Goal: Information Seeking & Learning: Learn about a topic

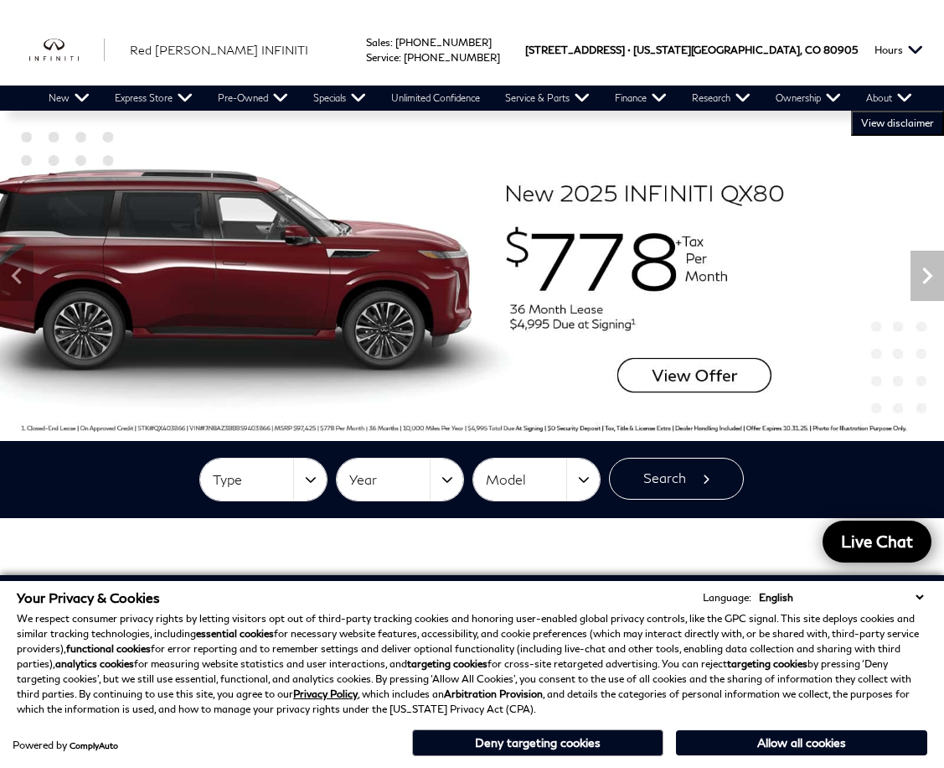
click at [258, 277] on img at bounding box center [472, 276] width 944 height 330
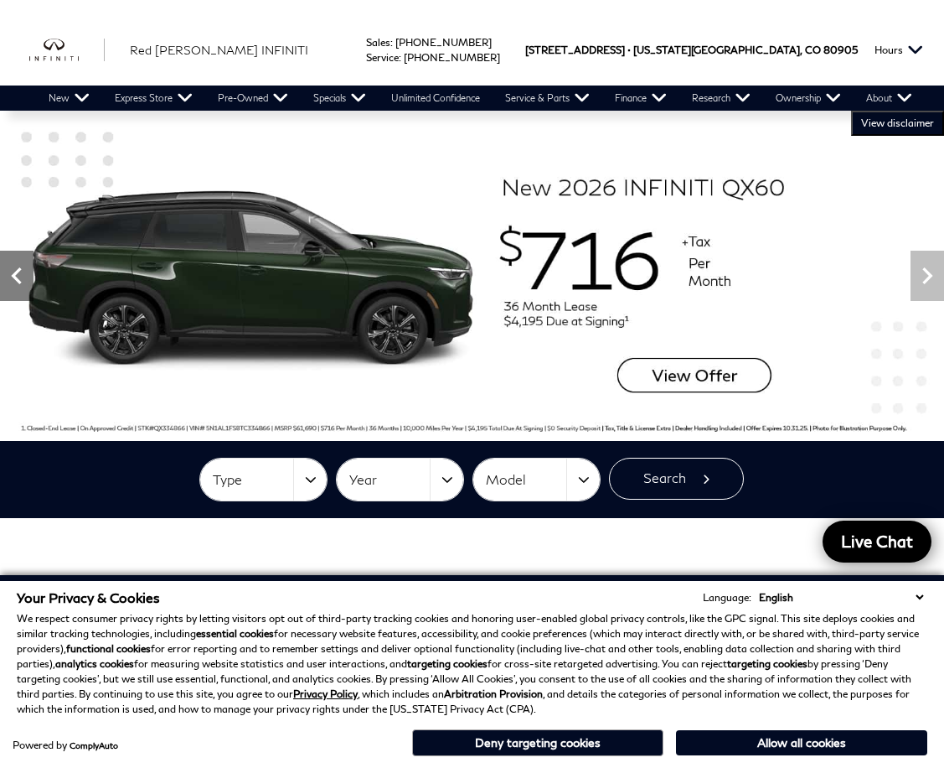
click at [32, 266] on icon "Previous" at bounding box center [17, 276] width 34 height 34
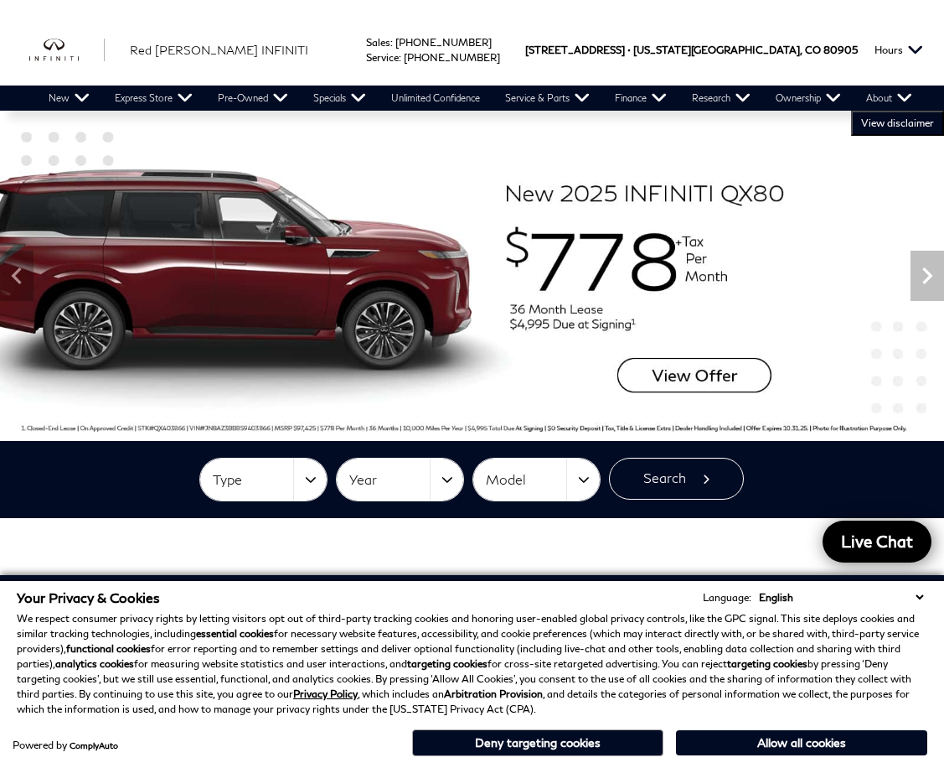
click at [634, 287] on img at bounding box center [472, 276] width 944 height 330
click at [655, 381] on img at bounding box center [472, 276] width 944 height 330
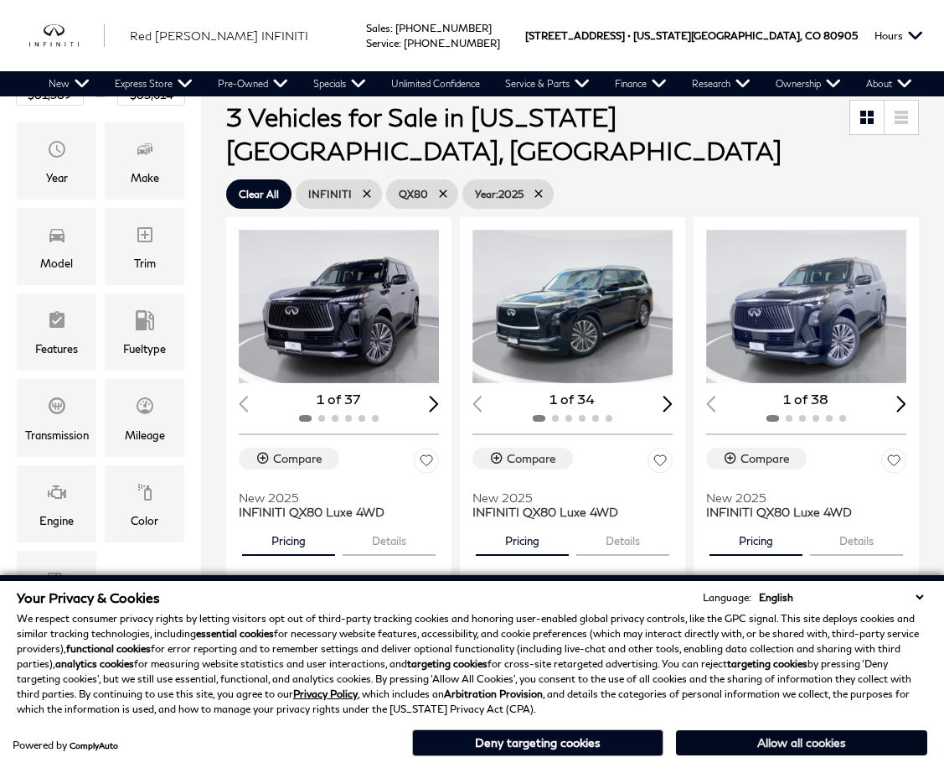
scroll to position [251, 0]
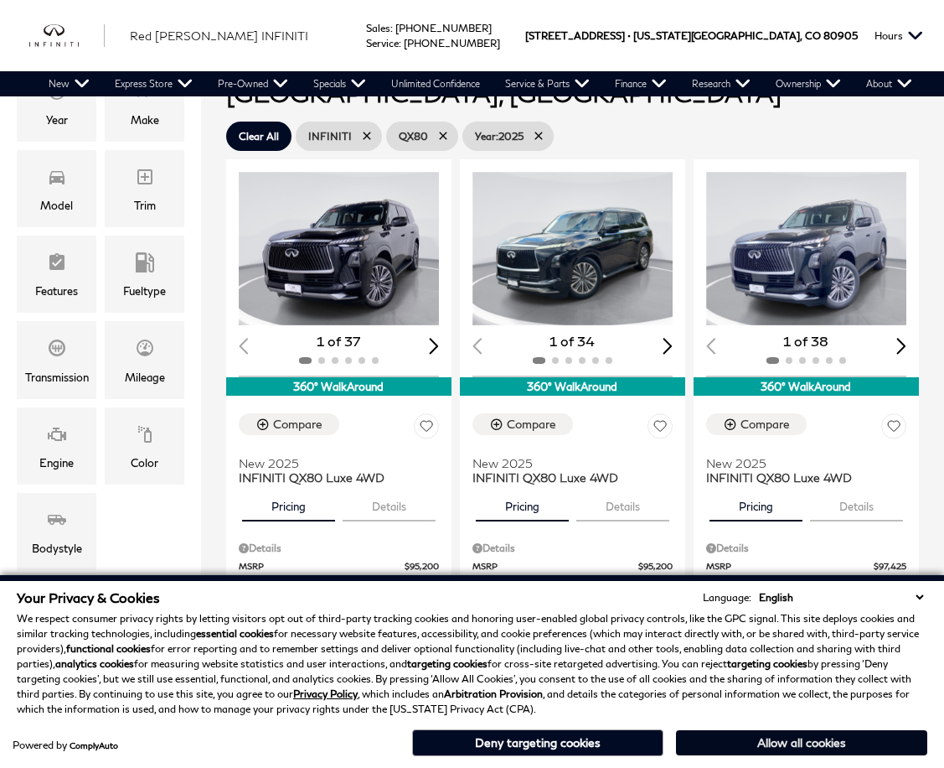
click at [800, 741] on button "Allow all cookies" at bounding box center [801, 742] width 251 height 25
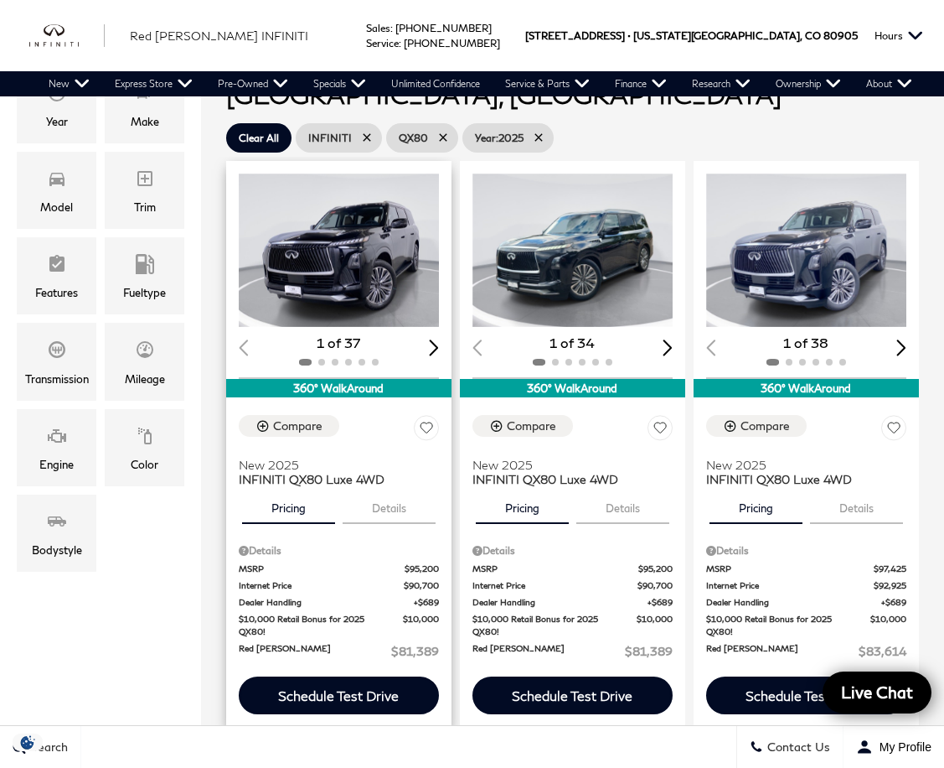
scroll to position [0, 0]
click at [391, 486] on button "Details" at bounding box center [389, 504] width 93 height 37
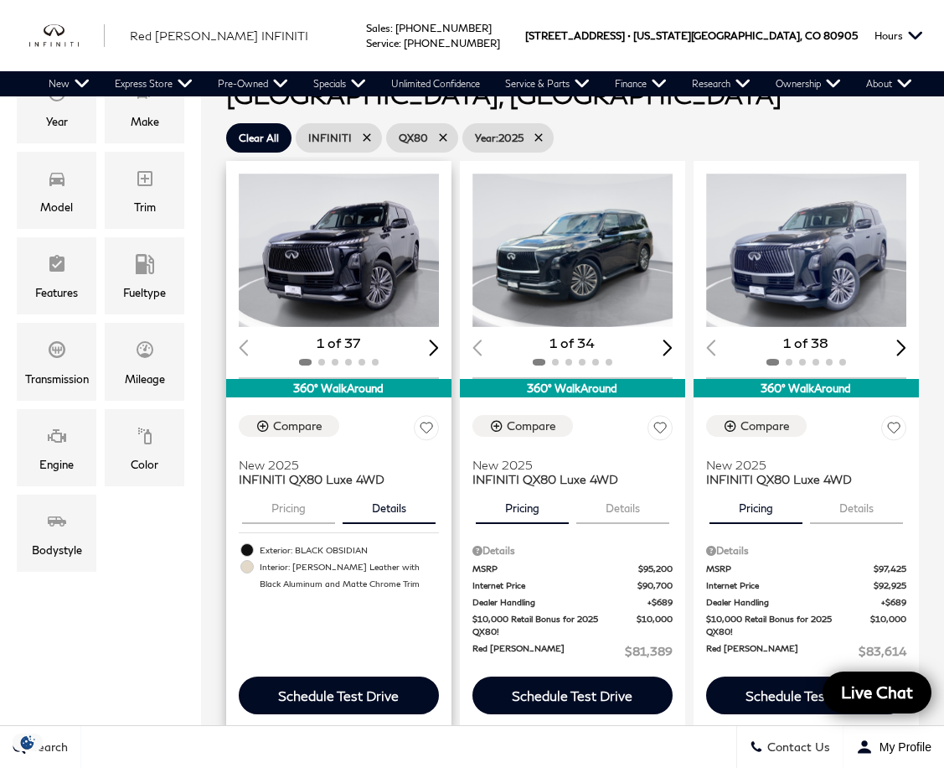
click at [292, 486] on button "Pricing" at bounding box center [288, 504] width 93 height 37
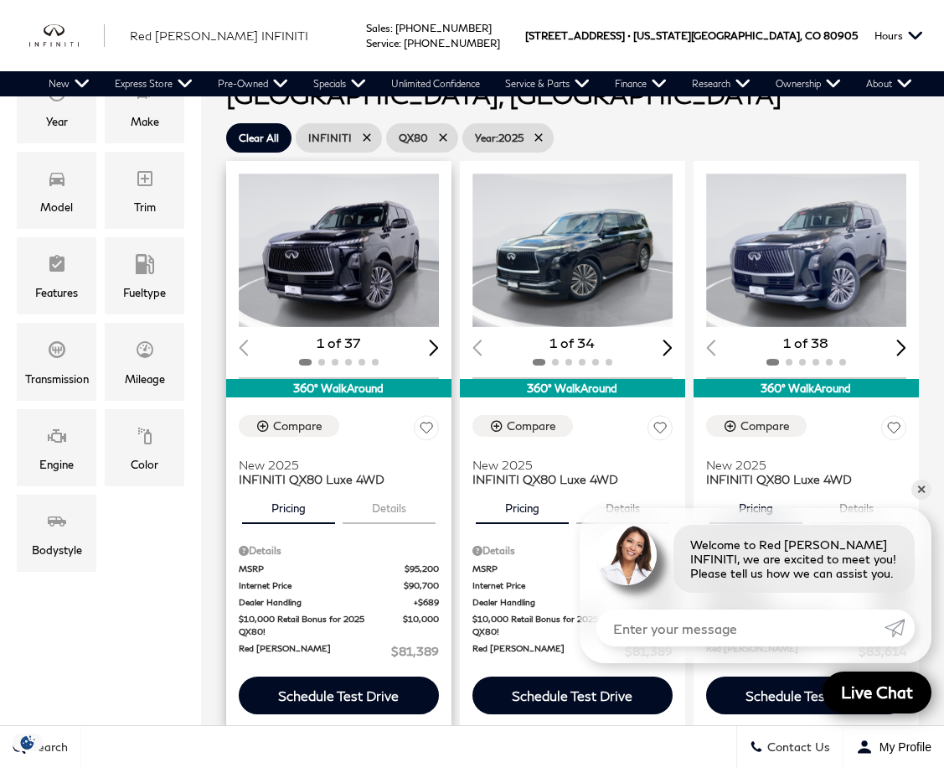
click at [433, 339] on div "Next slide" at bounding box center [434, 347] width 10 height 16
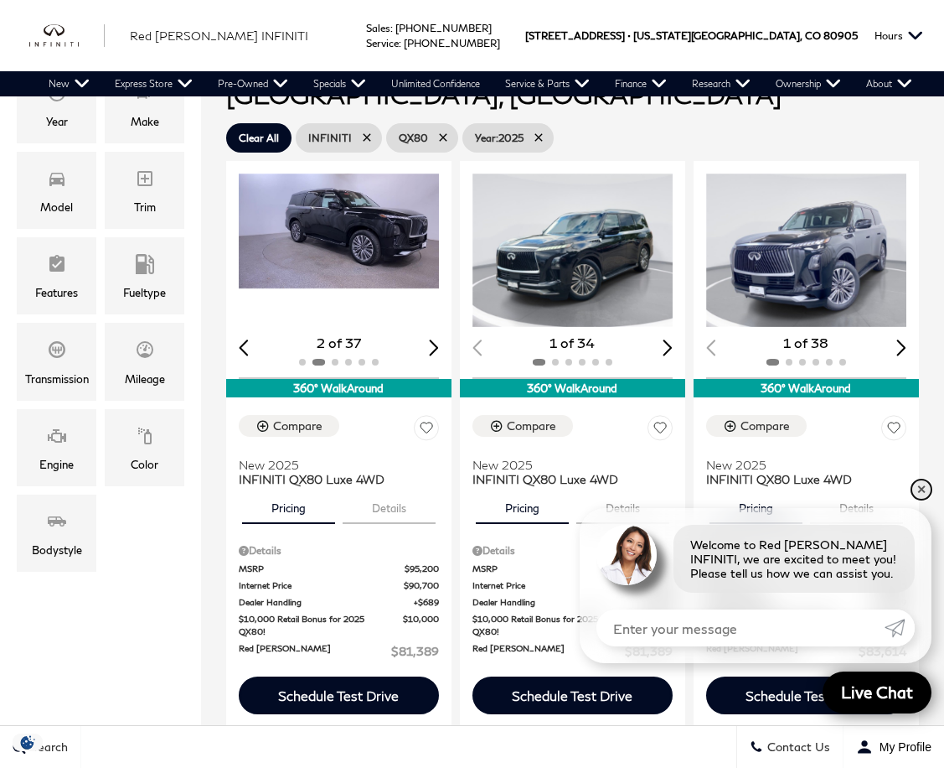
click at [921, 489] on link "✕" at bounding box center [922, 489] width 20 height 20
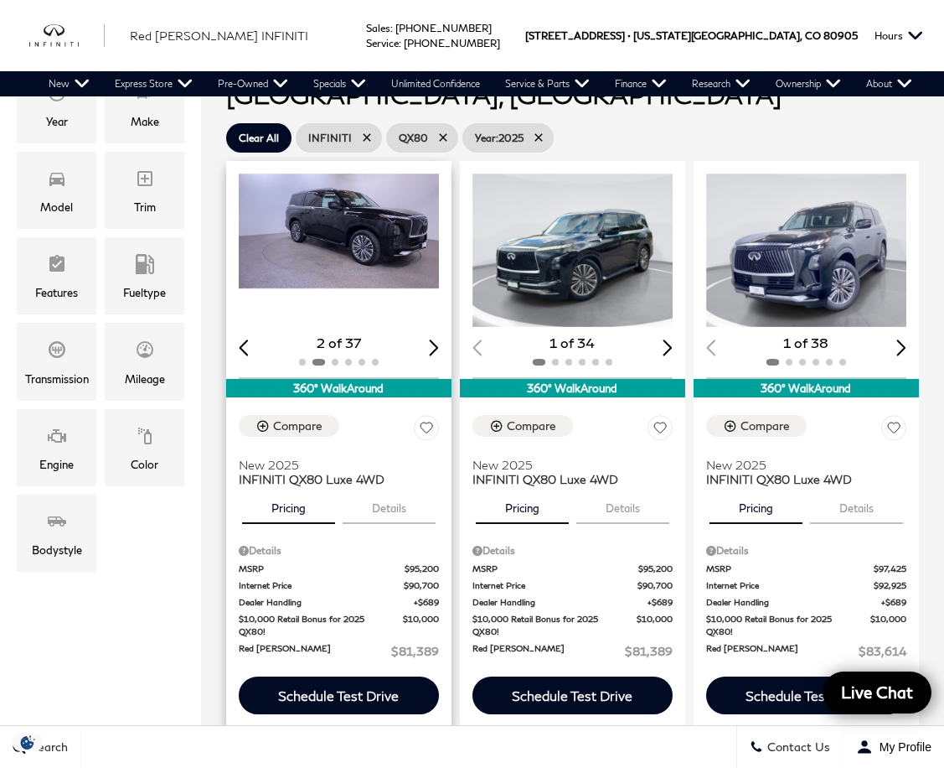
click at [437, 339] on div "Next slide" at bounding box center [434, 347] width 10 height 16
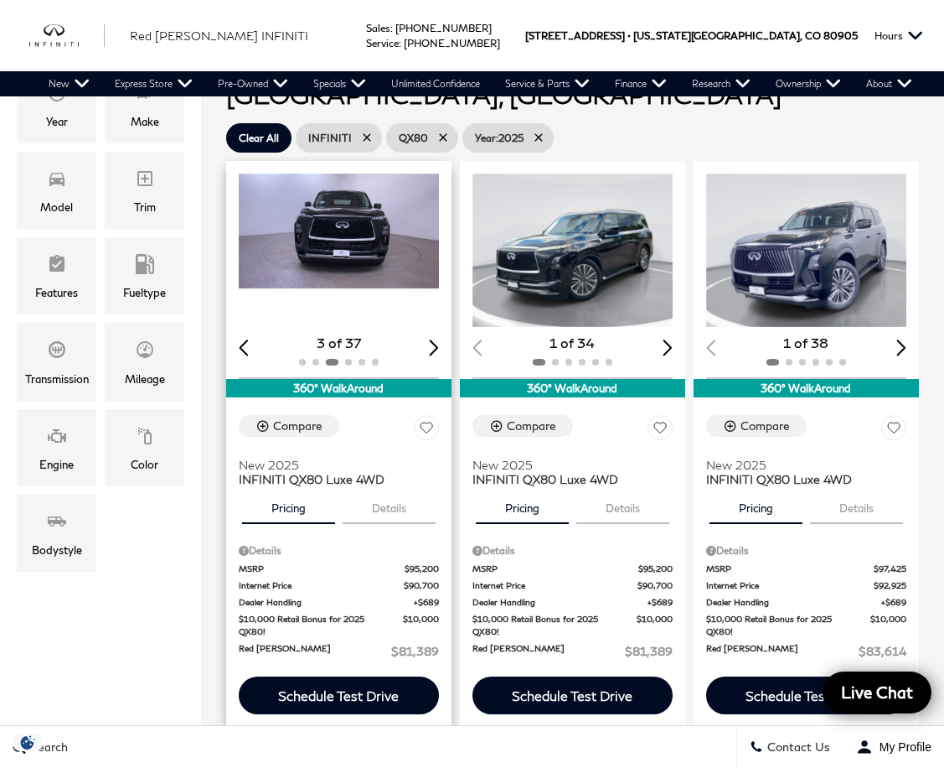
click at [437, 339] on div "Next slide" at bounding box center [434, 347] width 10 height 16
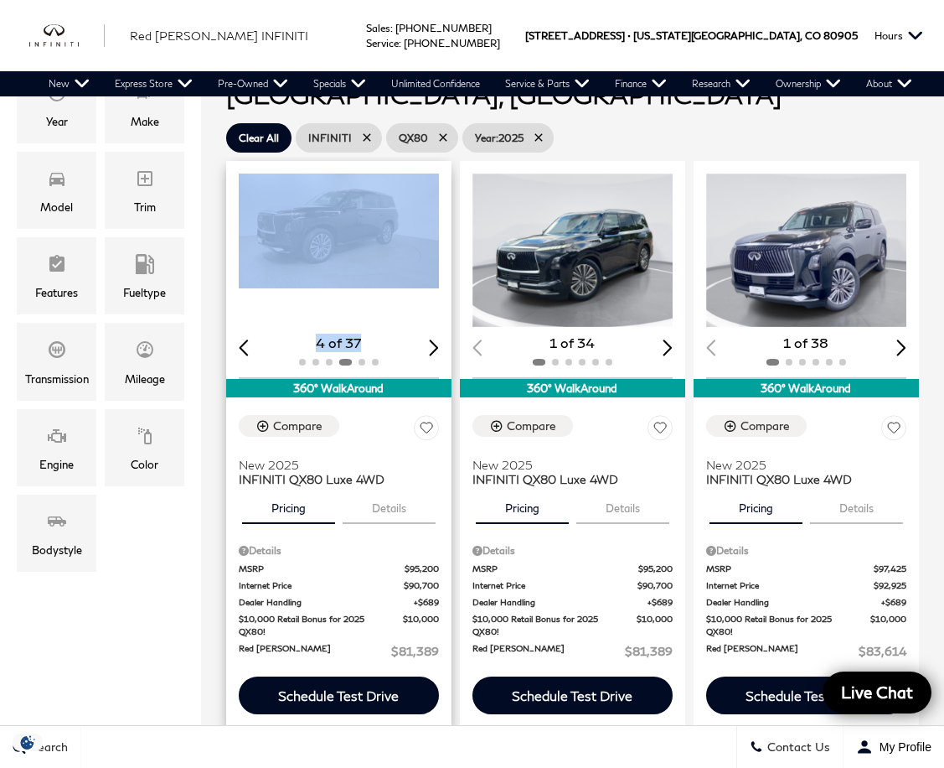
click at [437, 339] on div "Next slide" at bounding box center [434, 347] width 10 height 16
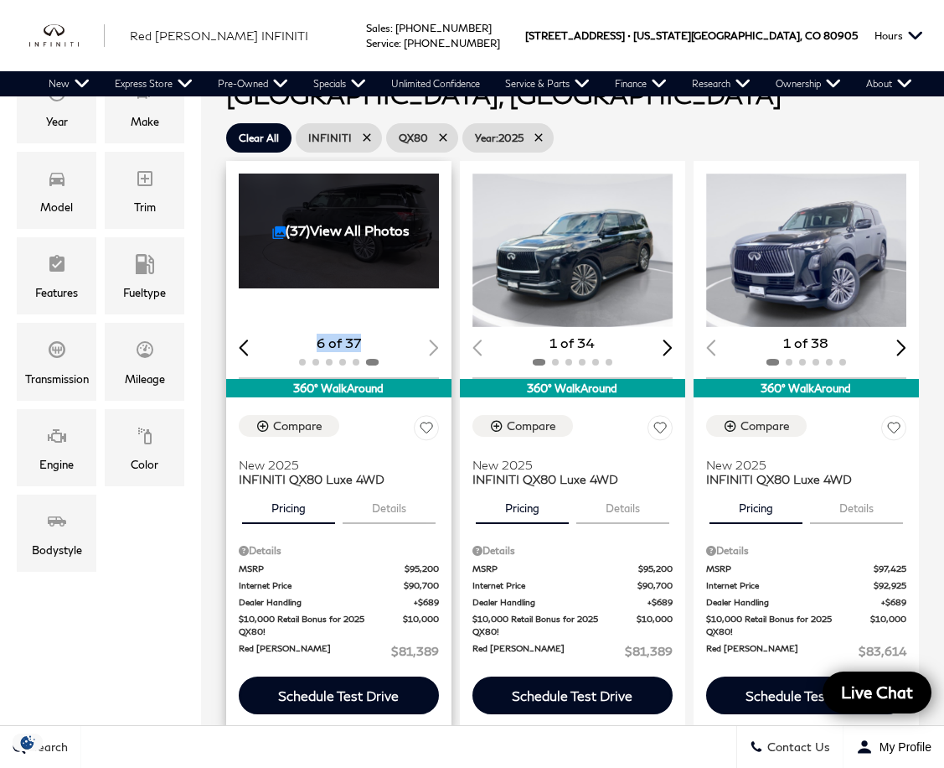
click at [437, 334] on div "6 of 37" at bounding box center [339, 343] width 200 height 18
click at [343, 222] on link "(37) View All Photos" at bounding box center [340, 230] width 137 height 16
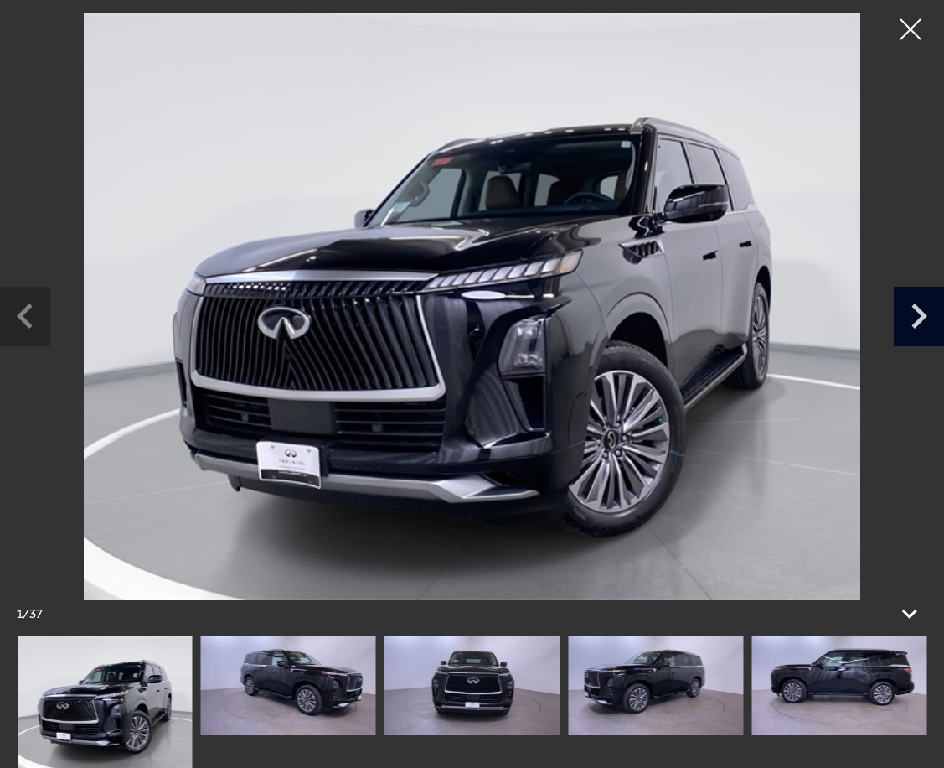
click at [921, 327] on icon "Next slide" at bounding box center [919, 314] width 50 height 54
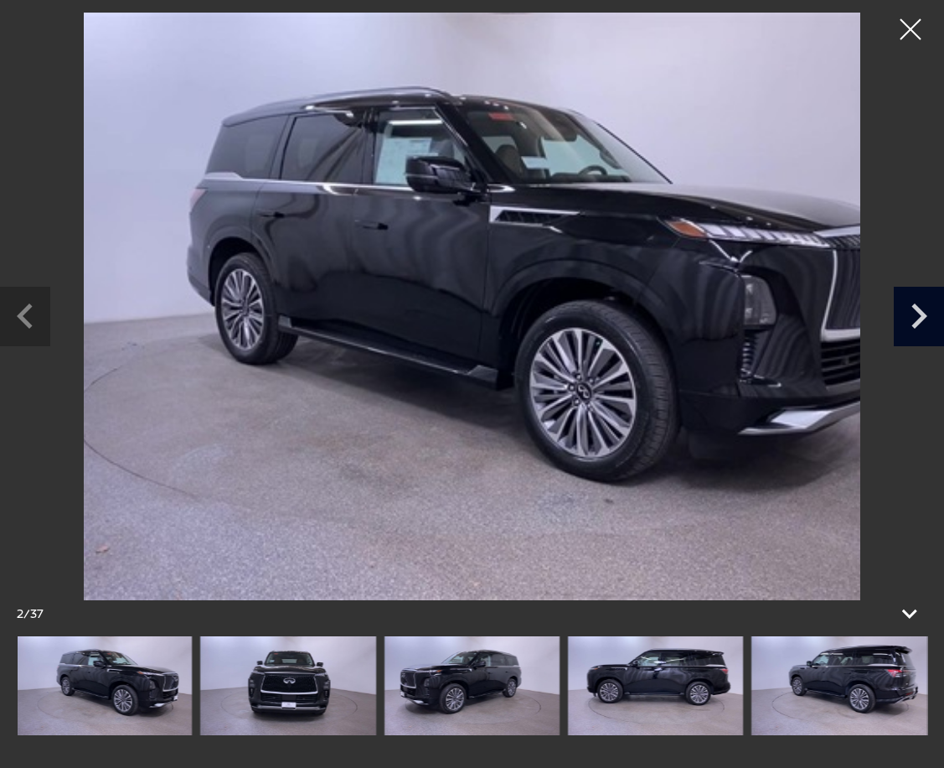
click at [910, 312] on icon "Next slide" at bounding box center [919, 314] width 50 height 54
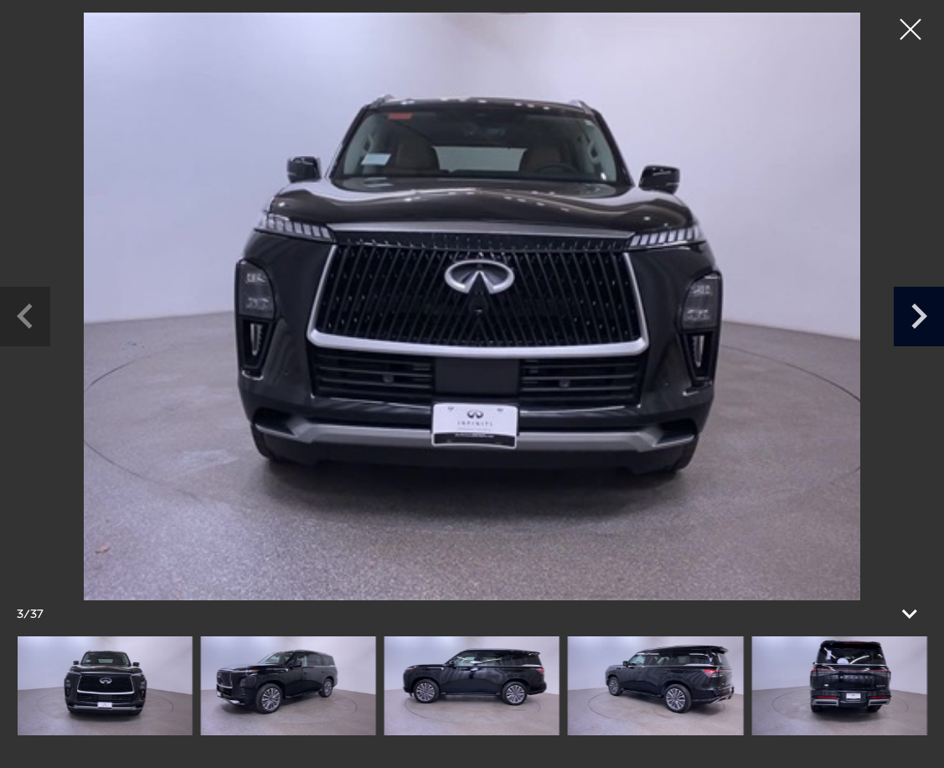
click at [913, 312] on icon "Next slide" at bounding box center [919, 314] width 50 height 54
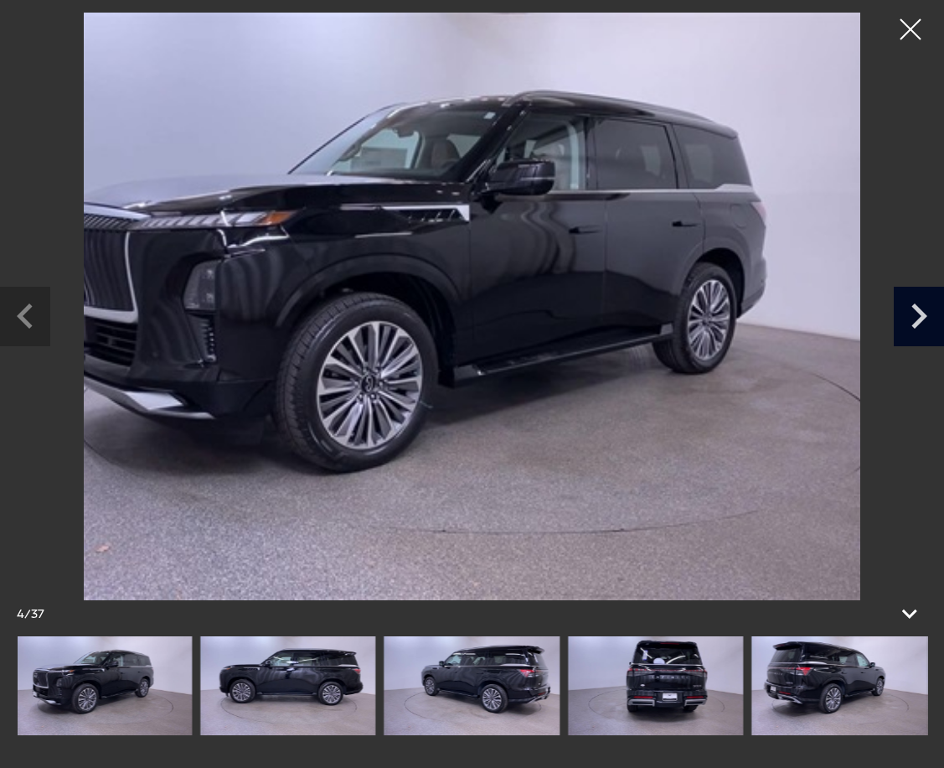
click at [917, 313] on icon "Next slide" at bounding box center [919, 314] width 50 height 54
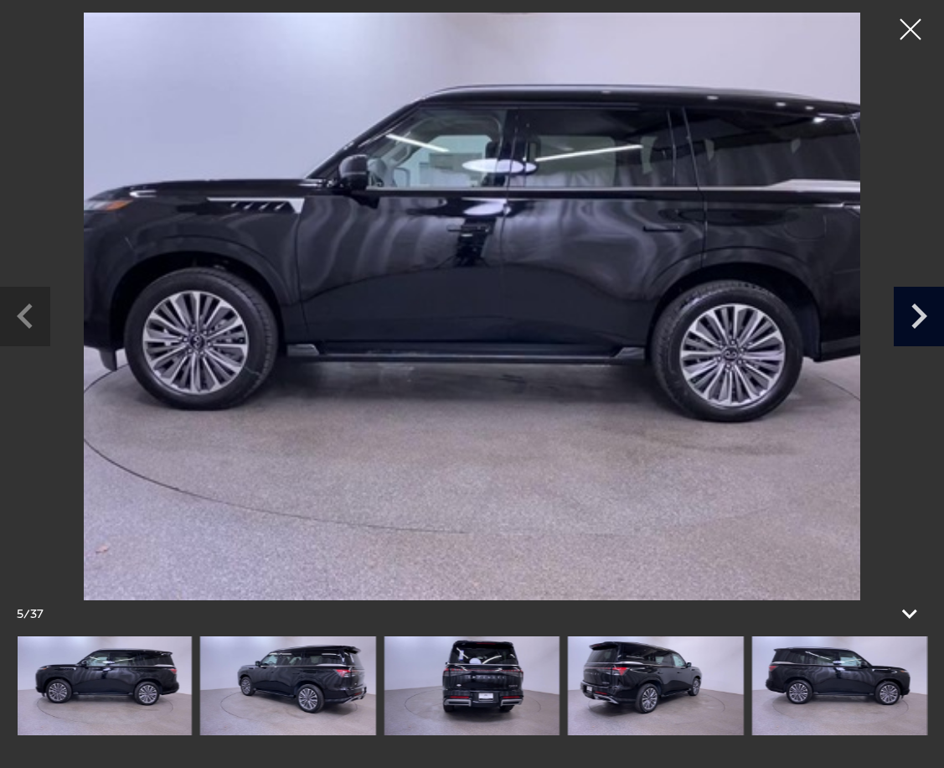
click at [917, 313] on icon "Next slide" at bounding box center [919, 314] width 50 height 54
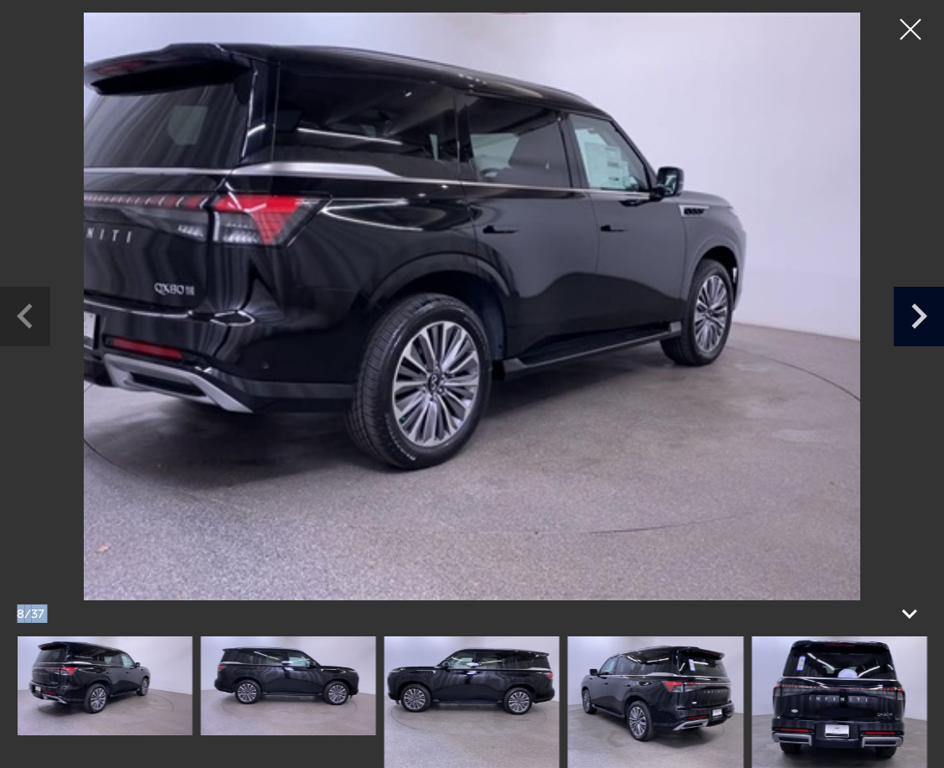
click at [917, 313] on icon "Next slide" at bounding box center [919, 314] width 50 height 54
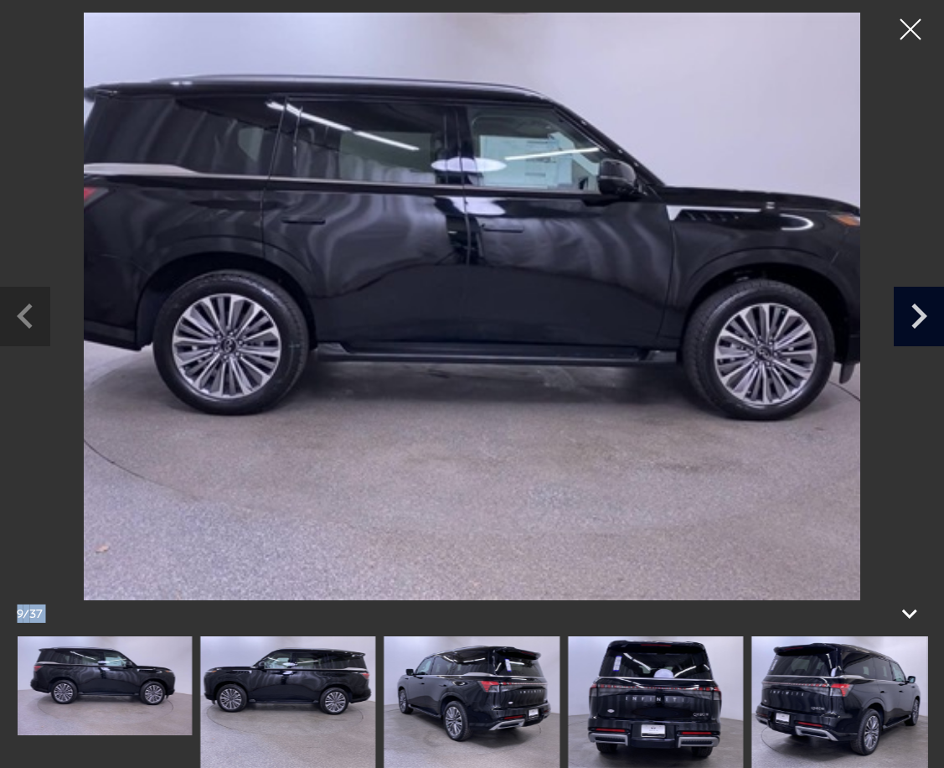
click at [917, 313] on icon "Next slide" at bounding box center [919, 314] width 50 height 54
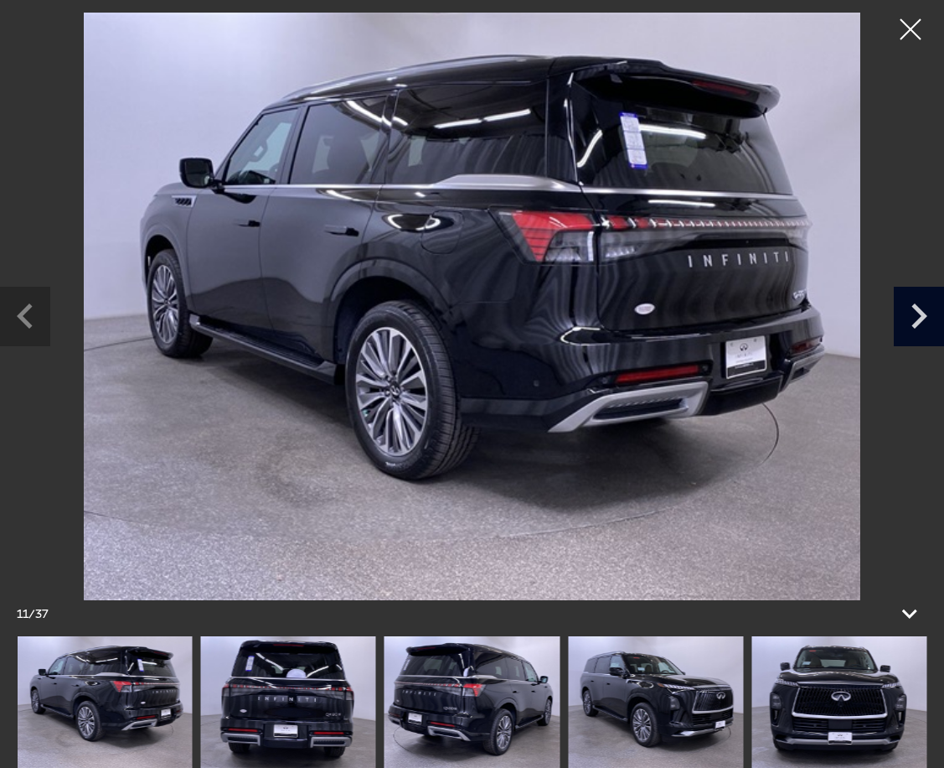
click at [917, 313] on icon "Next slide" at bounding box center [919, 314] width 50 height 54
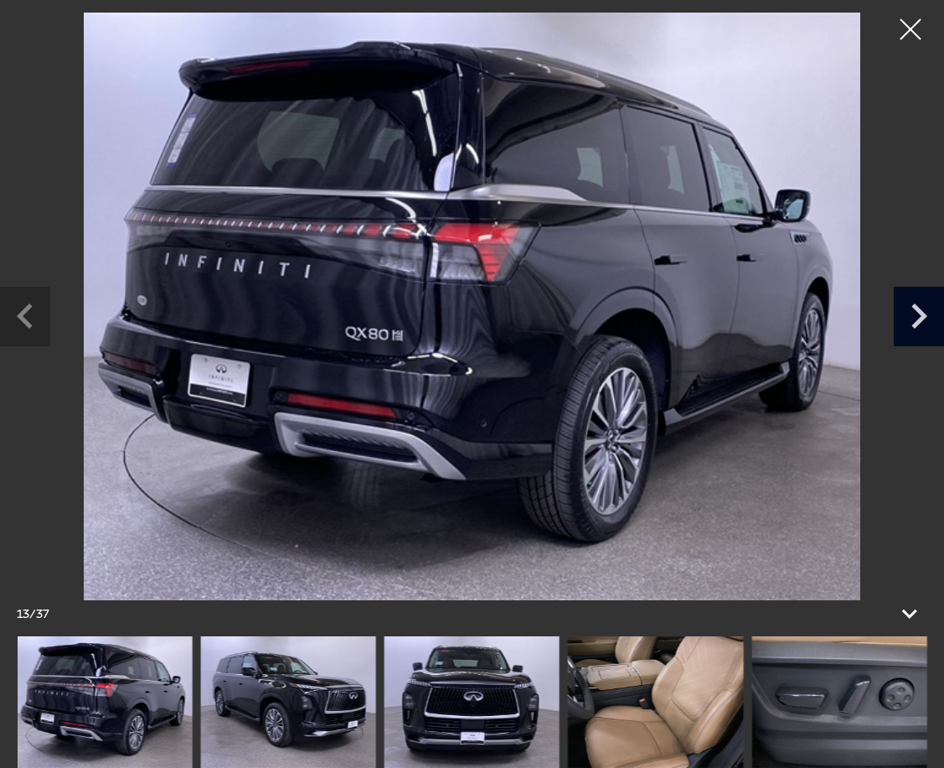
click at [917, 313] on icon "Next slide" at bounding box center [919, 314] width 50 height 54
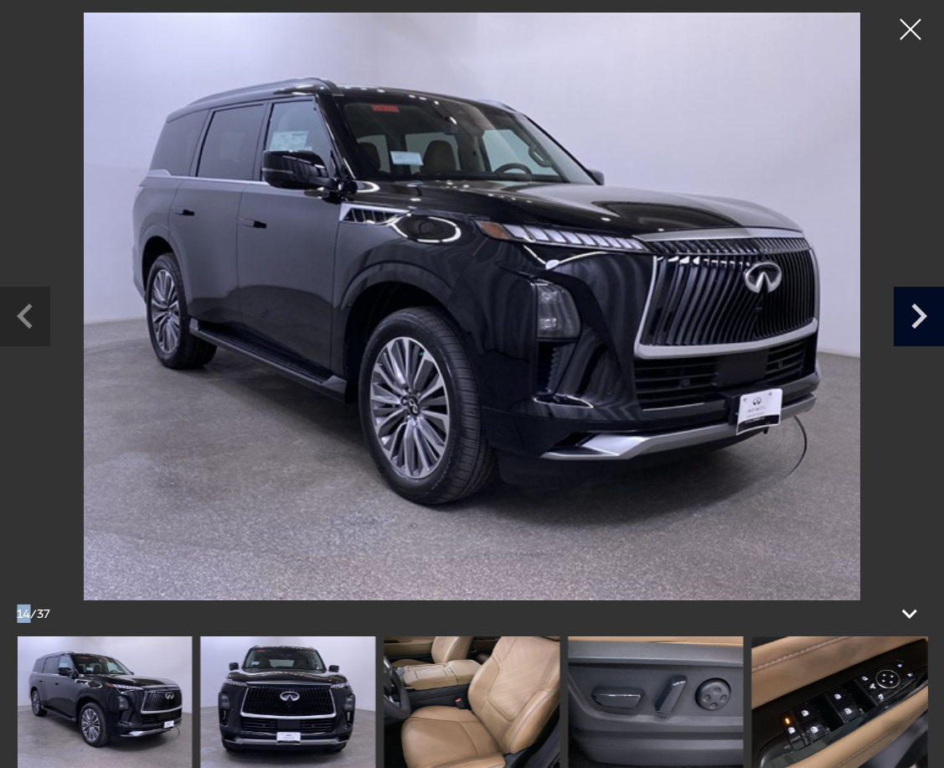
click at [917, 313] on icon "Next slide" at bounding box center [919, 314] width 50 height 54
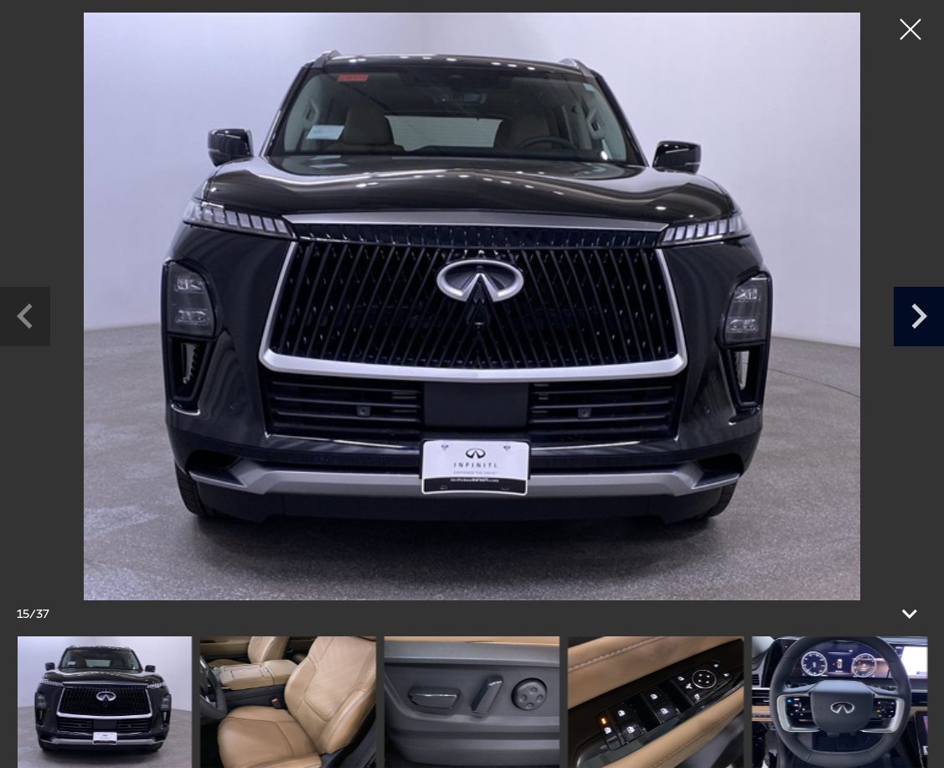
click at [917, 313] on icon "Next slide" at bounding box center [919, 314] width 50 height 54
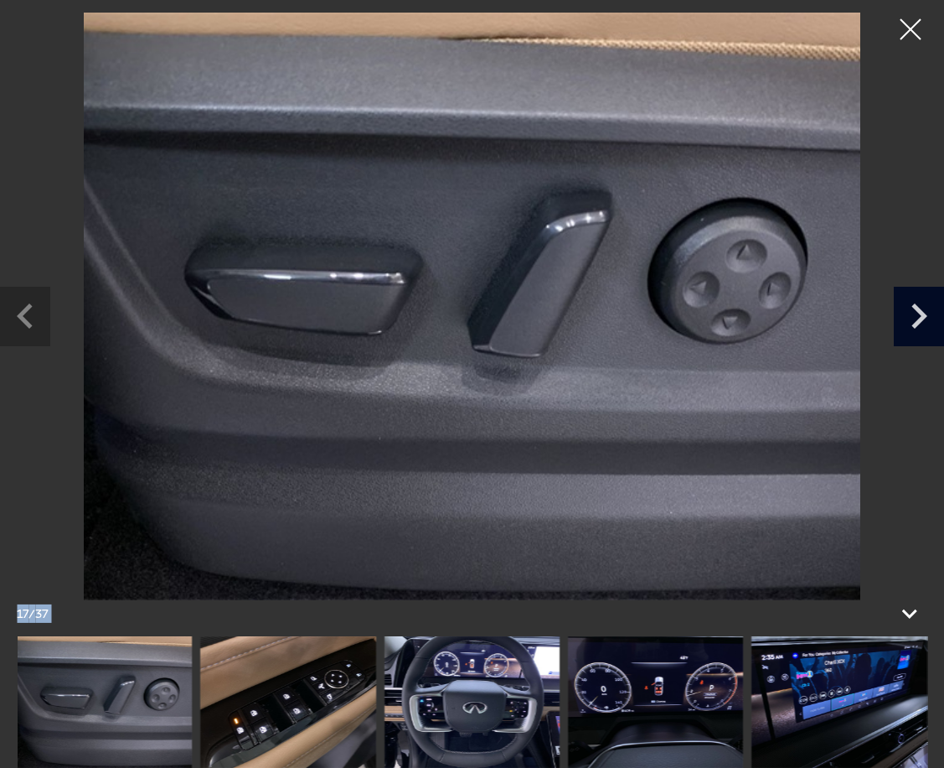
click at [917, 313] on icon "Next slide" at bounding box center [919, 314] width 50 height 54
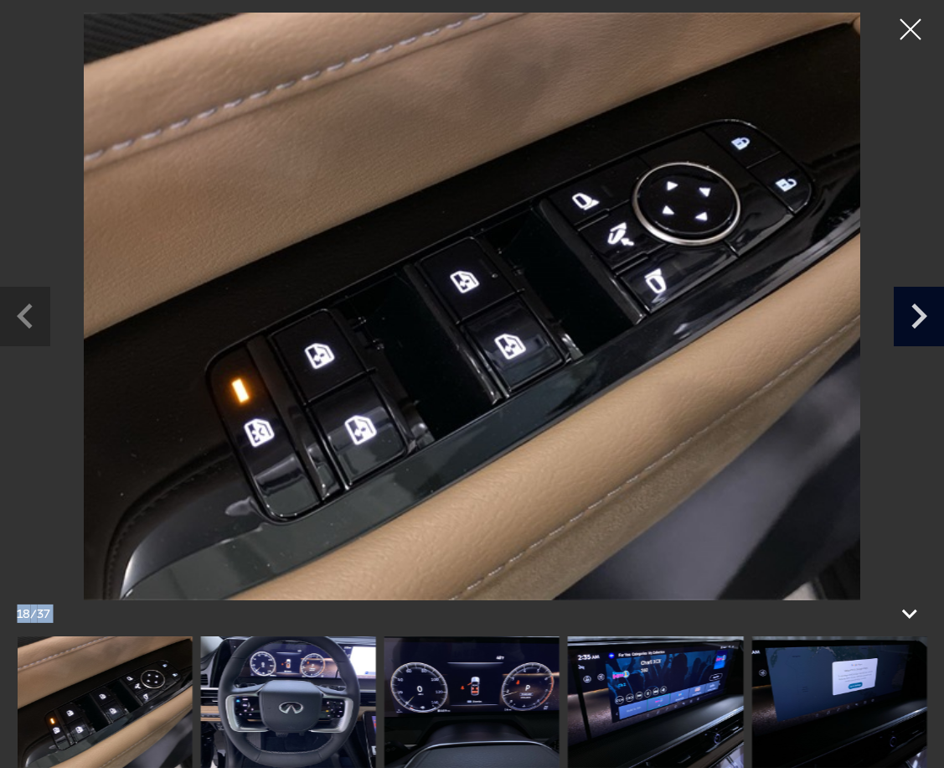
click at [917, 313] on icon "Next slide" at bounding box center [919, 314] width 50 height 54
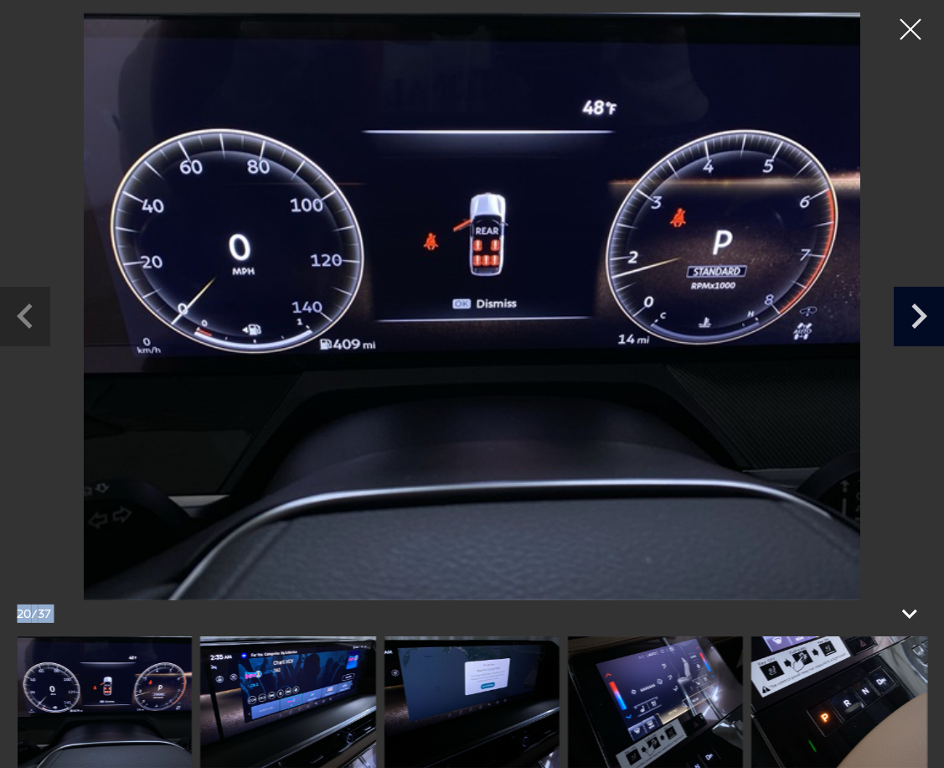
click at [917, 313] on icon "Next slide" at bounding box center [919, 314] width 50 height 54
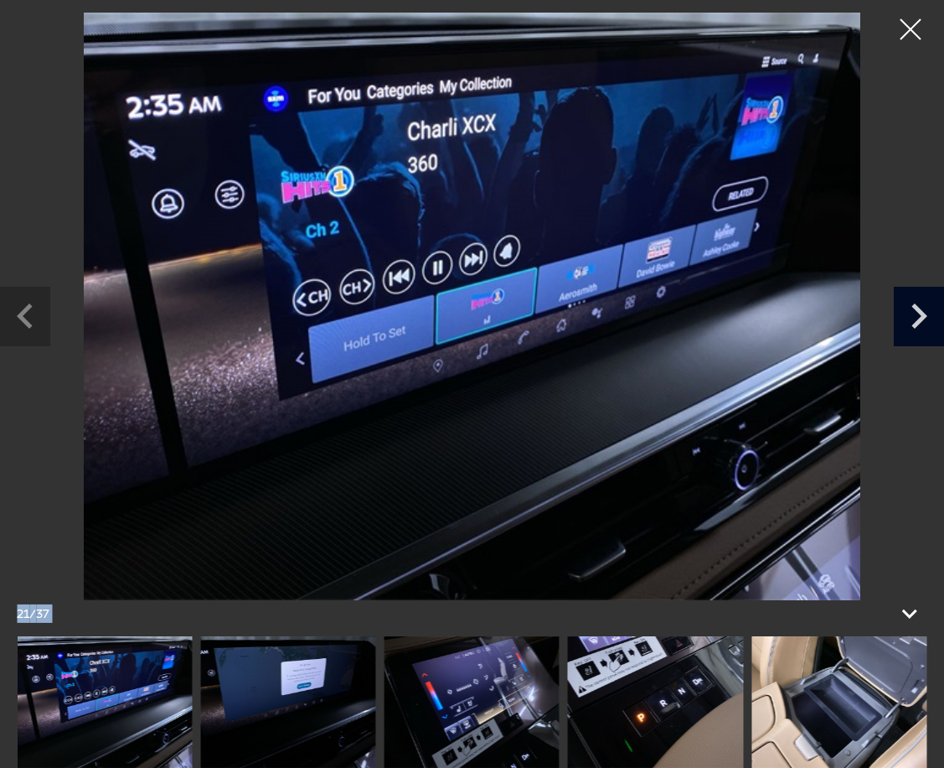
click at [917, 313] on icon "Next slide" at bounding box center [919, 314] width 50 height 54
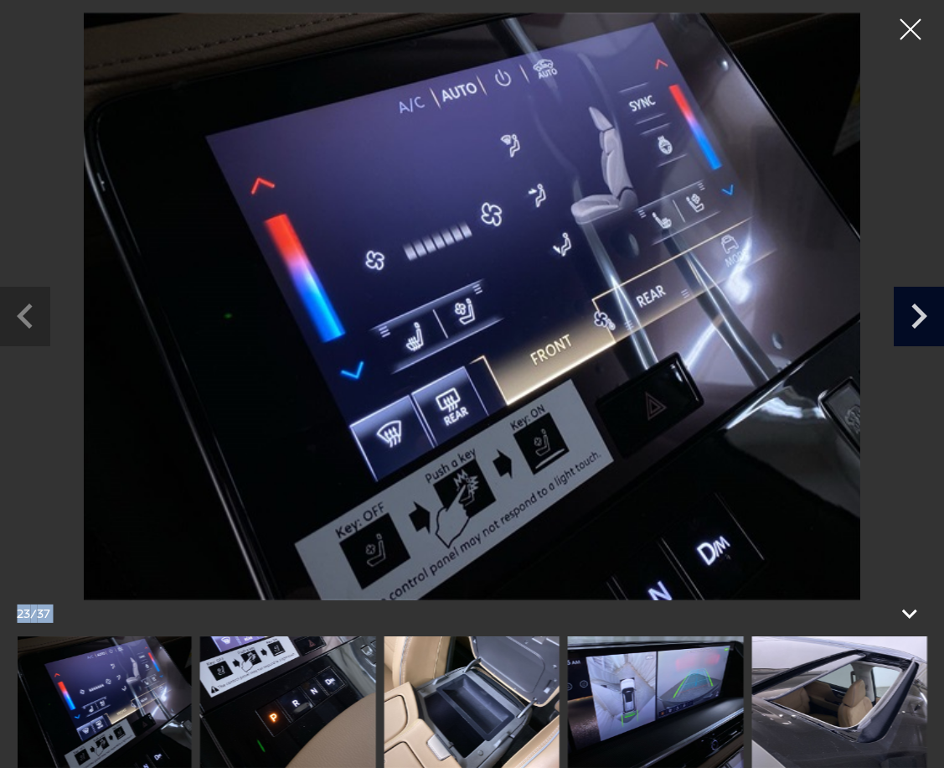
click at [917, 313] on icon "Next slide" at bounding box center [919, 314] width 50 height 54
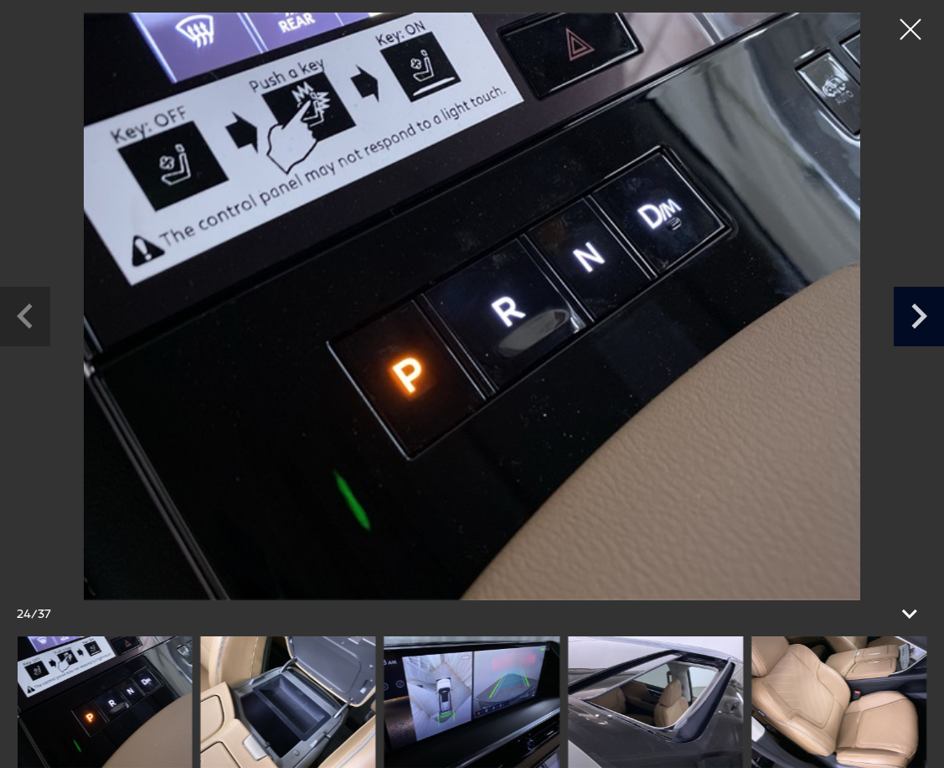
click at [917, 313] on icon "Next slide" at bounding box center [919, 314] width 50 height 54
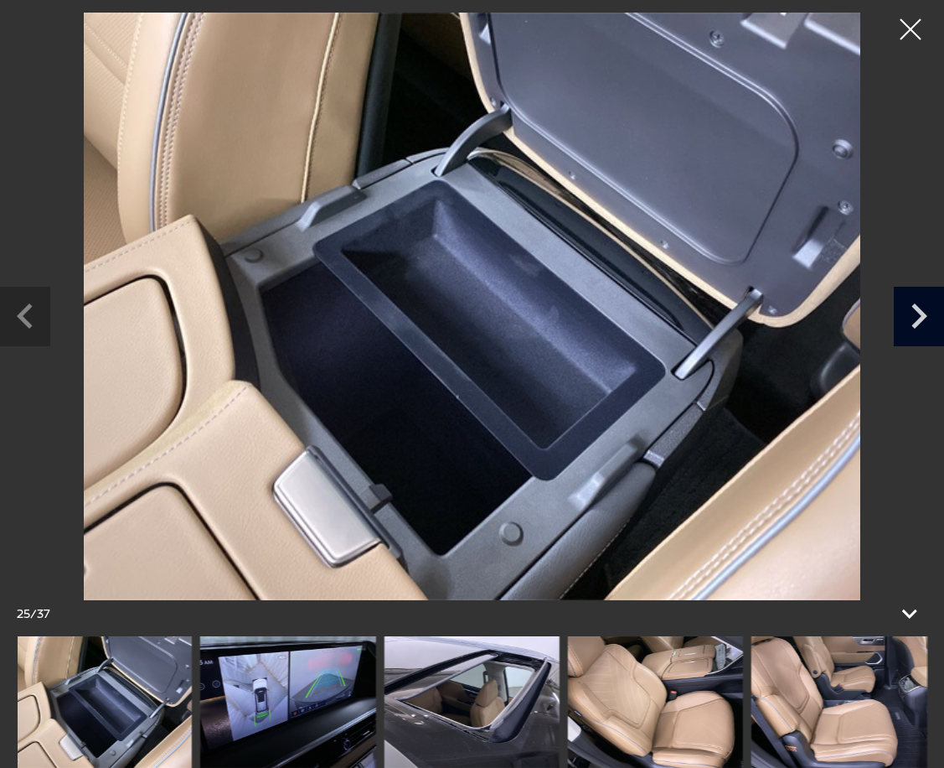
click at [917, 313] on icon "Next slide" at bounding box center [919, 314] width 50 height 54
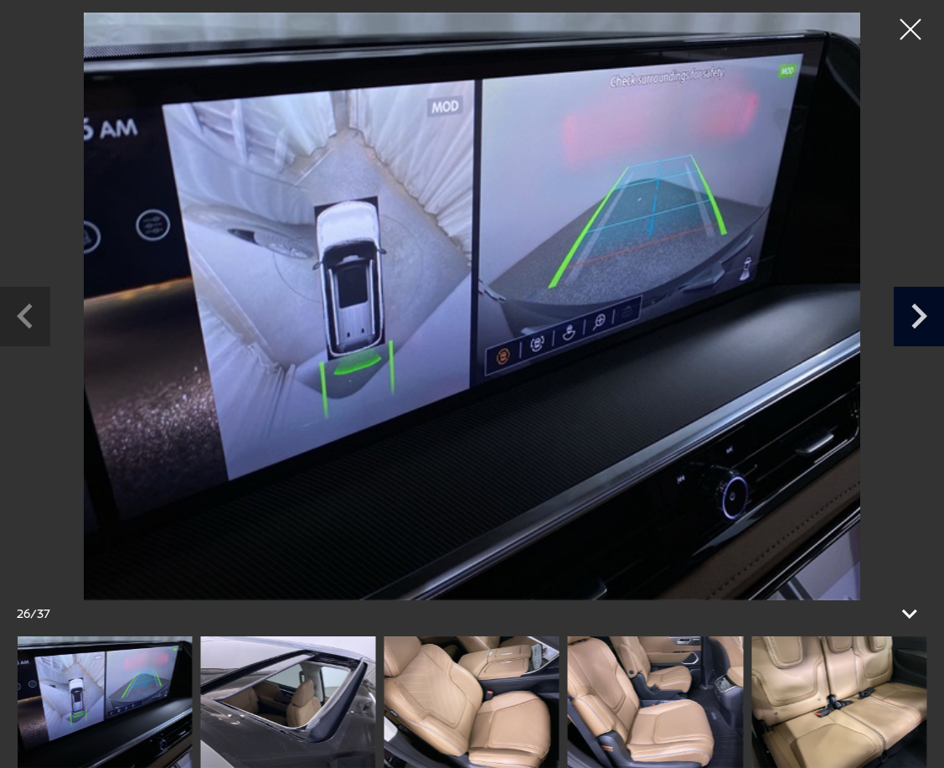
click at [917, 313] on icon "Next slide" at bounding box center [919, 314] width 50 height 54
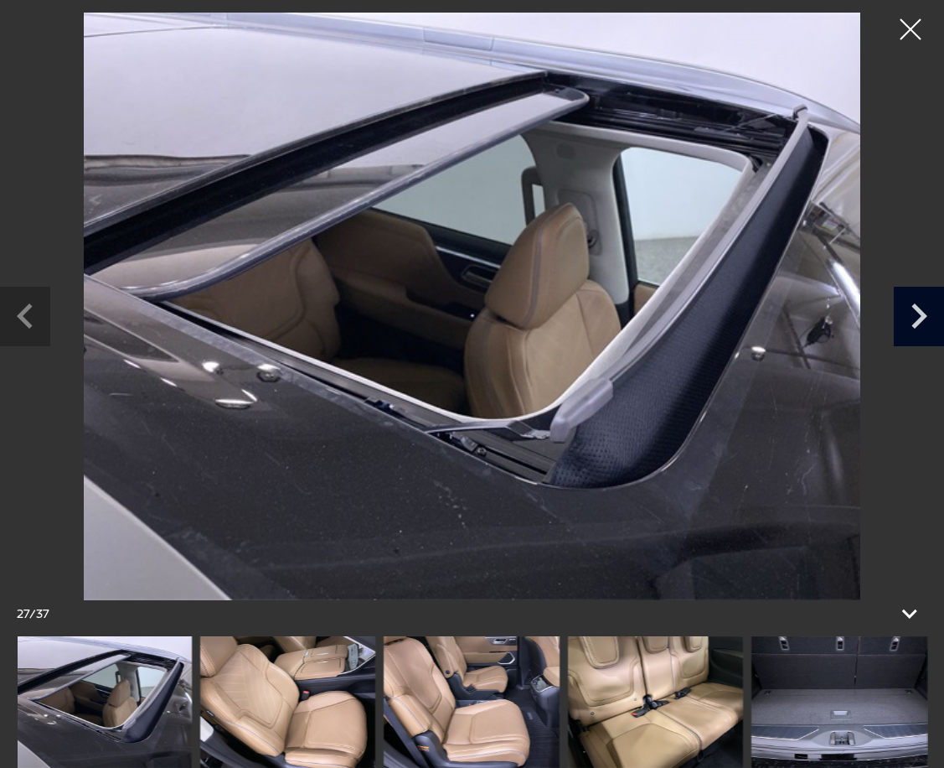
click at [917, 313] on icon "Next slide" at bounding box center [919, 314] width 50 height 54
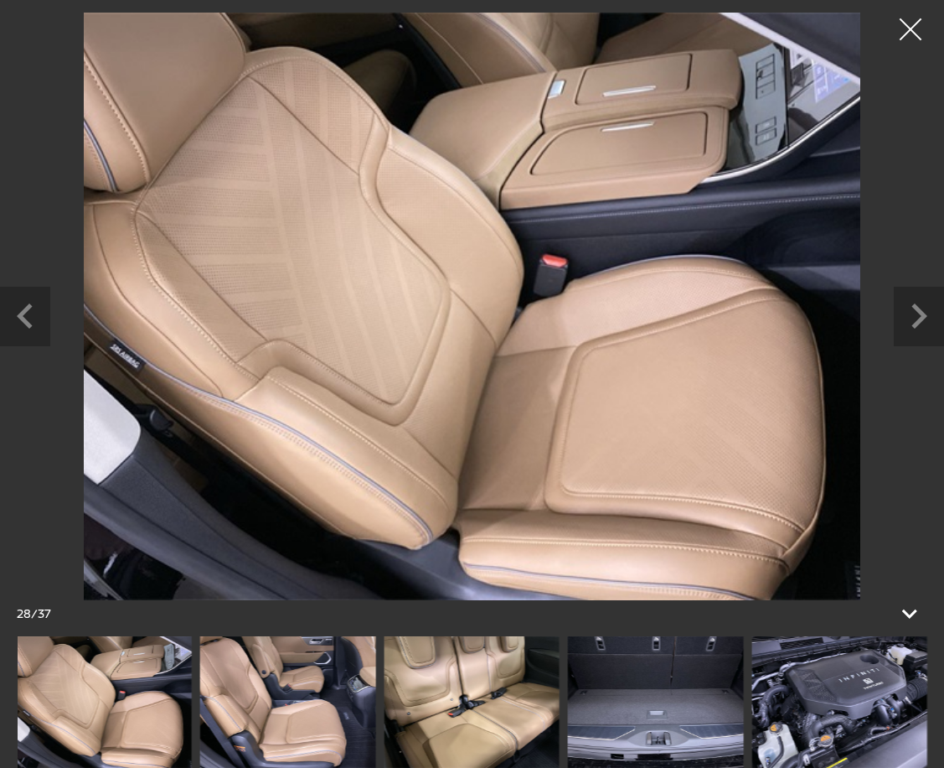
click at [908, 28] on div at bounding box center [911, 30] width 44 height 44
